Goal: Task Accomplishment & Management: Use online tool/utility

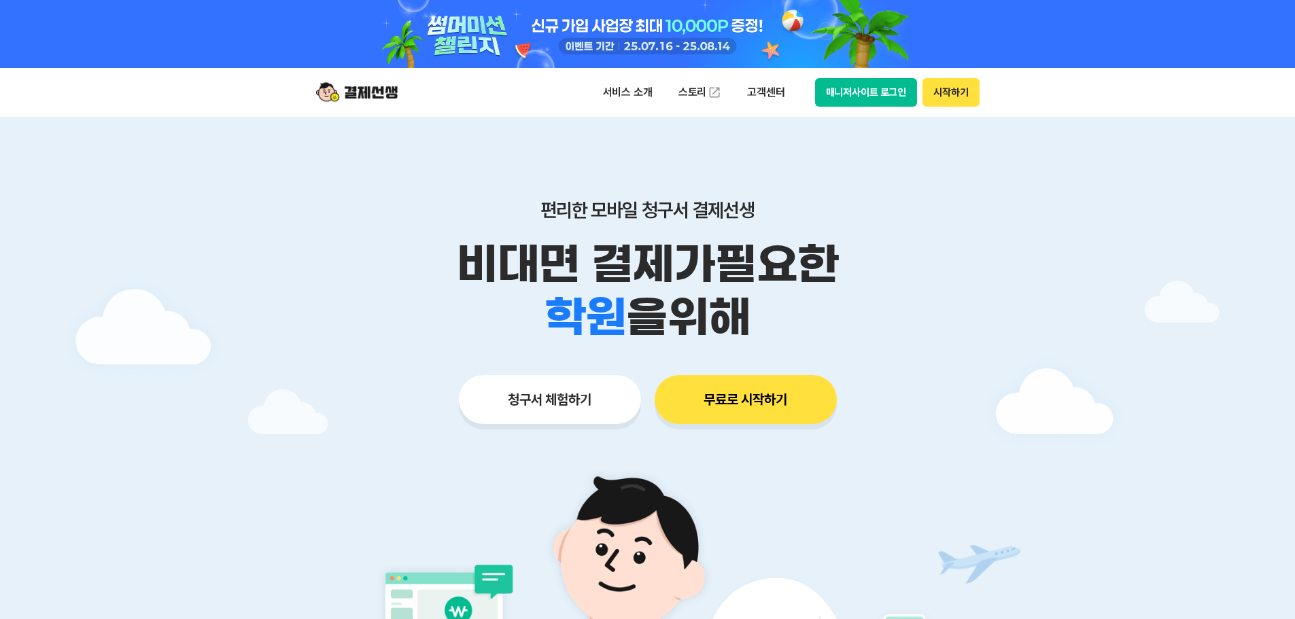
click at [500, 411] on button "청구서 체험하기" at bounding box center [550, 399] width 182 height 49
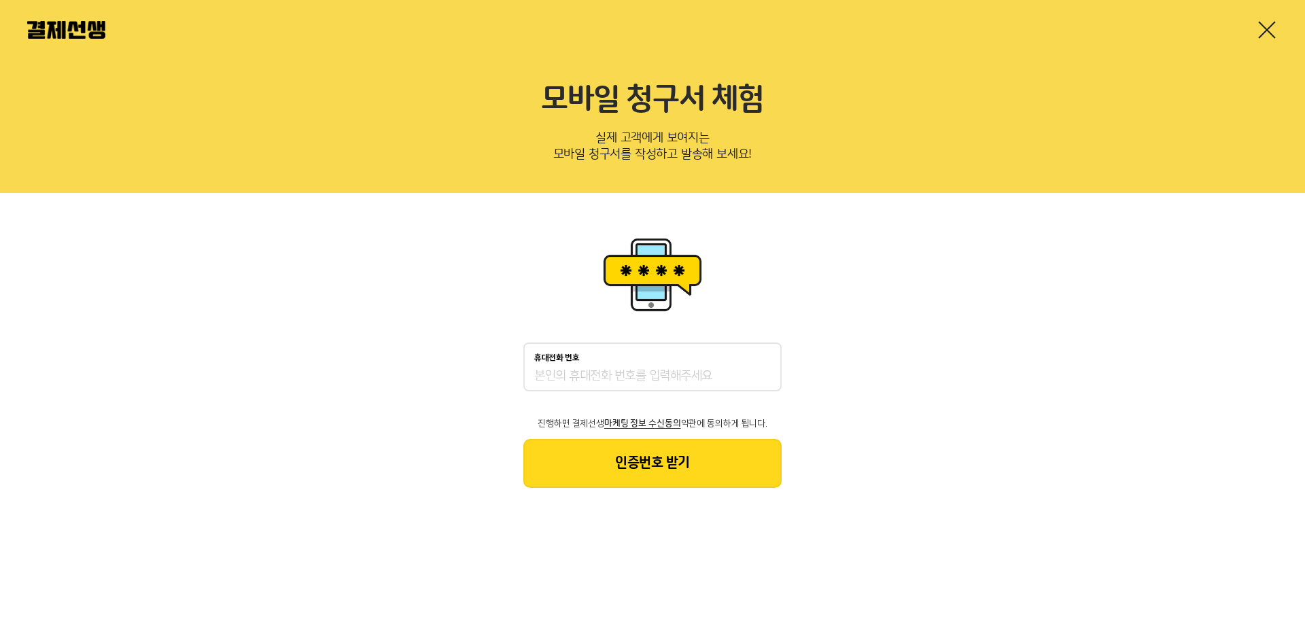
click at [1258, 35] on link at bounding box center [1267, 30] width 22 height 22
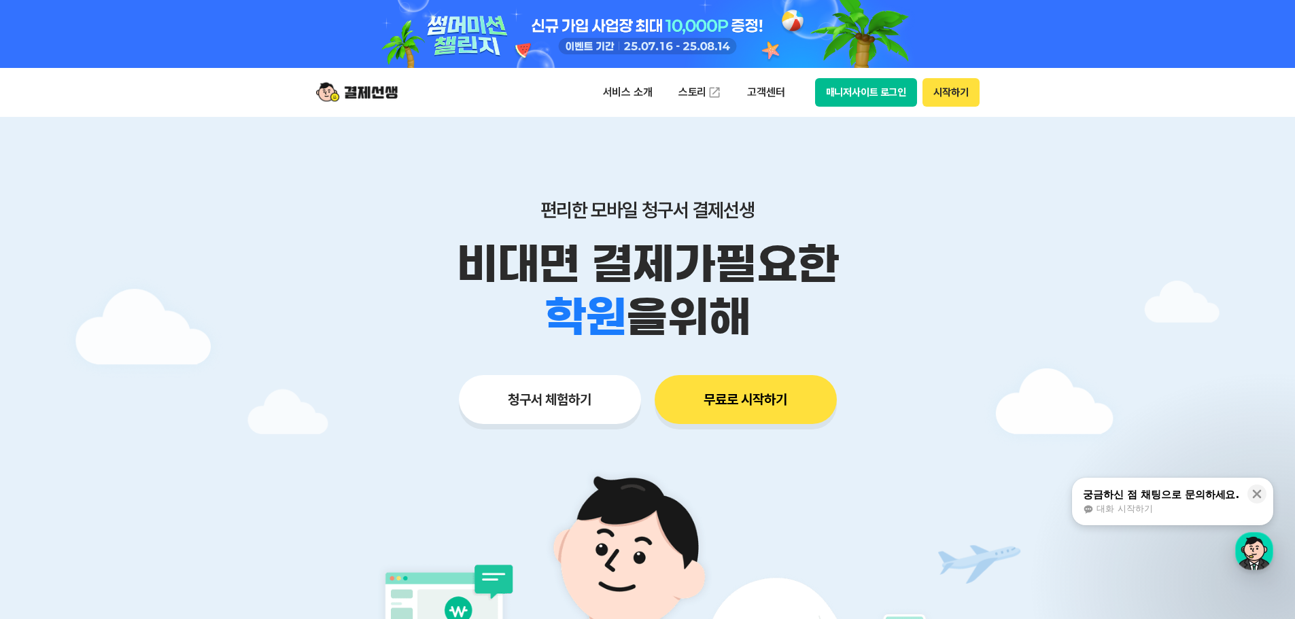
click at [839, 95] on button "매니저사이트 로그인" at bounding box center [866, 92] width 103 height 29
